Goal: Task Accomplishment & Management: Manage account settings

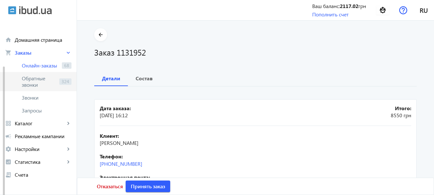
scroll to position [25, 0]
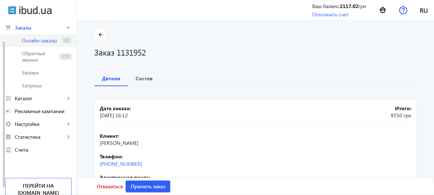
click at [45, 39] on span "Онлайн-заказы" at bounding box center [41, 40] width 38 height 6
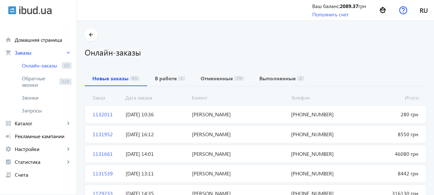
click at [208, 114] on span "[PERSON_NAME]" at bounding box center [239, 114] width 99 height 7
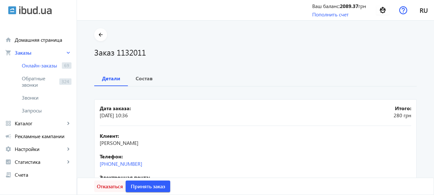
click at [107, 185] on span "Отказаться" at bounding box center [110, 186] width 26 height 7
